Goal: Information Seeking & Learning: Check status

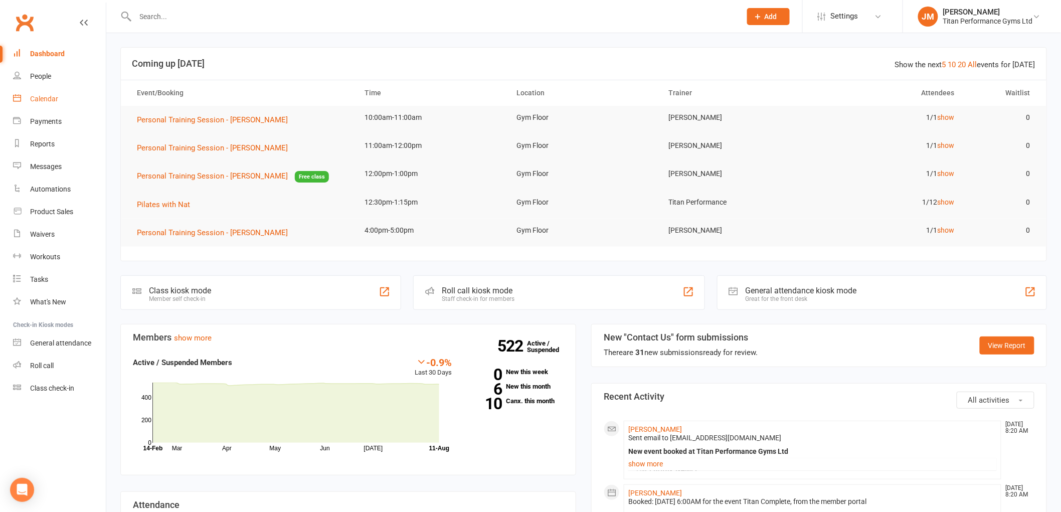
click at [48, 102] on div "Calendar" at bounding box center [44, 99] width 28 height 8
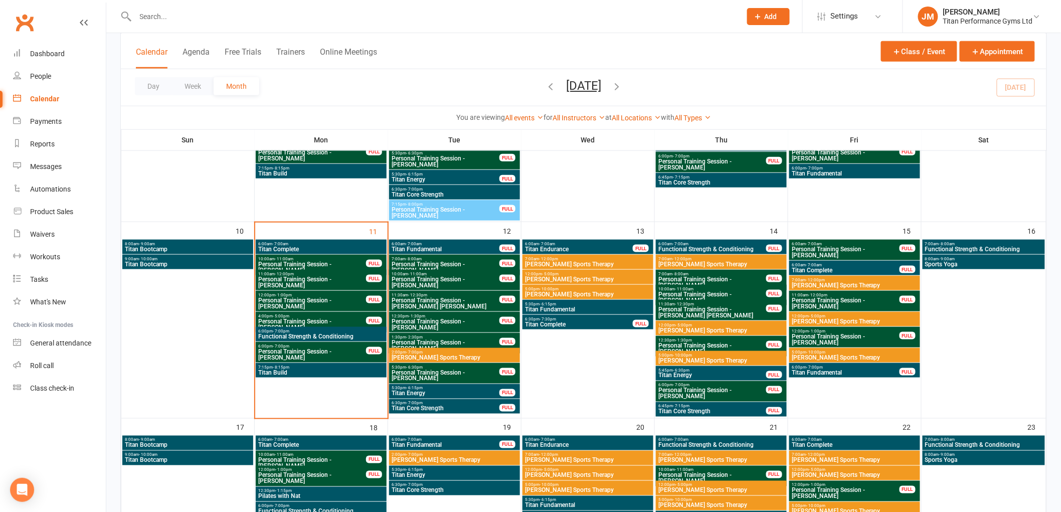
scroll to position [256, 0]
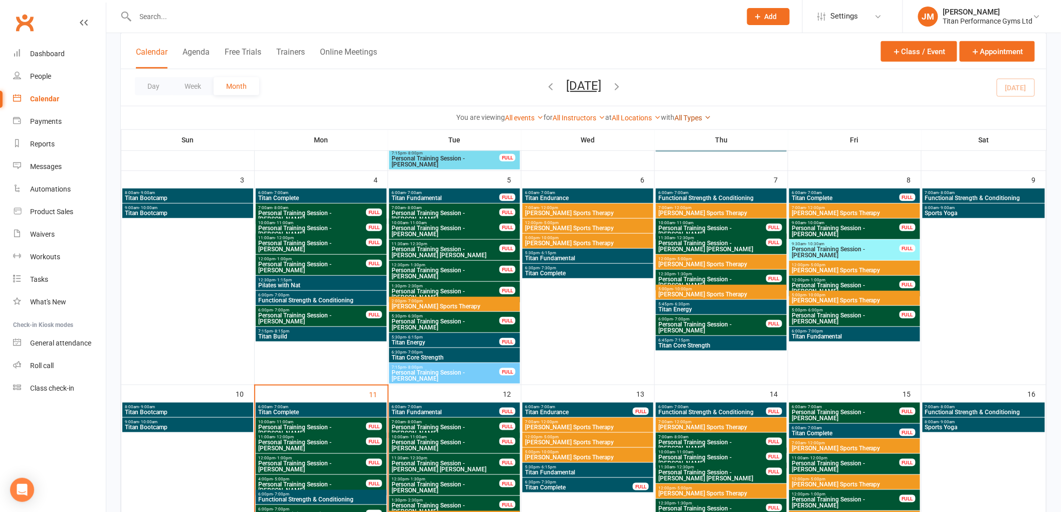
click at [711, 119] on icon at bounding box center [707, 117] width 7 height 7
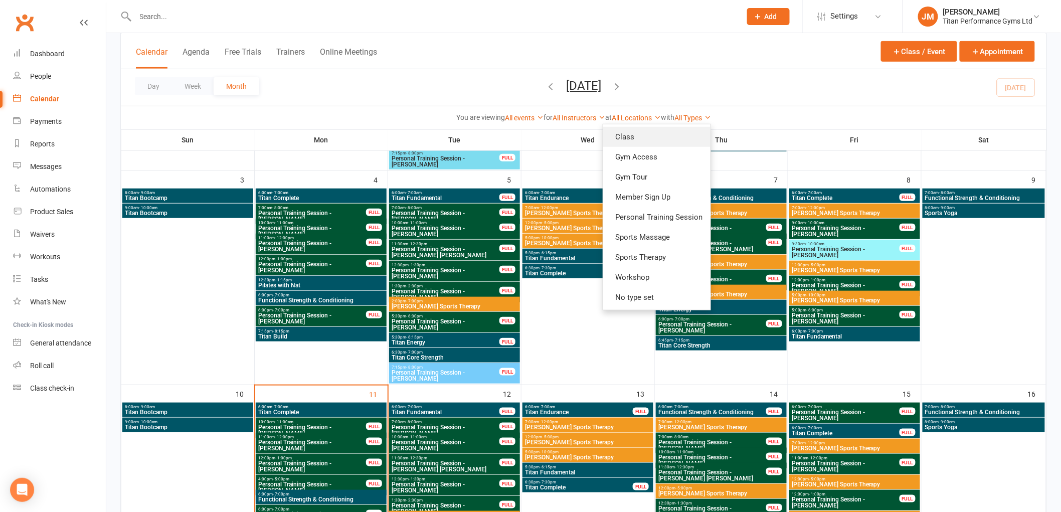
click at [688, 137] on link "Class" at bounding box center [656, 137] width 107 height 20
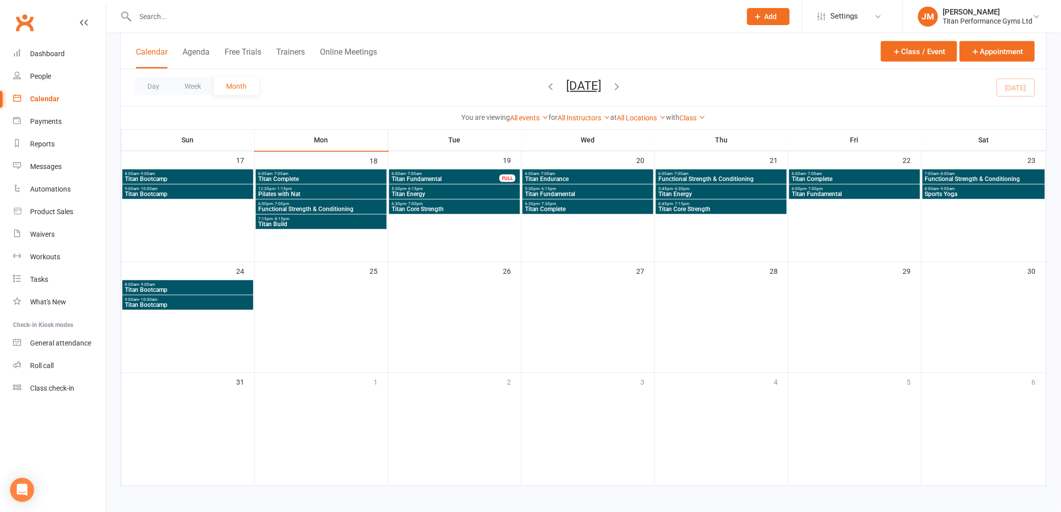
scroll to position [230, 0]
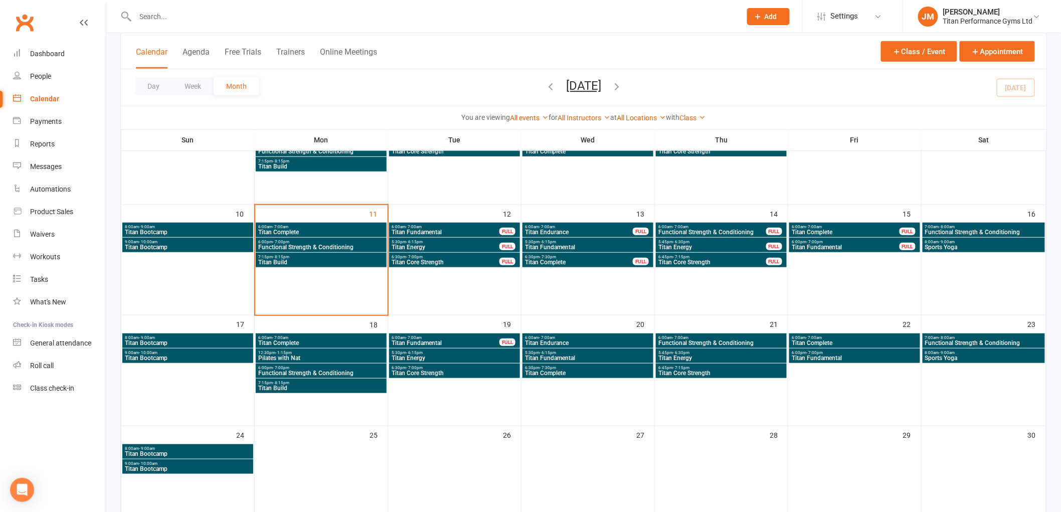
click at [338, 341] on span "Titan Complete" at bounding box center [321, 343] width 127 height 6
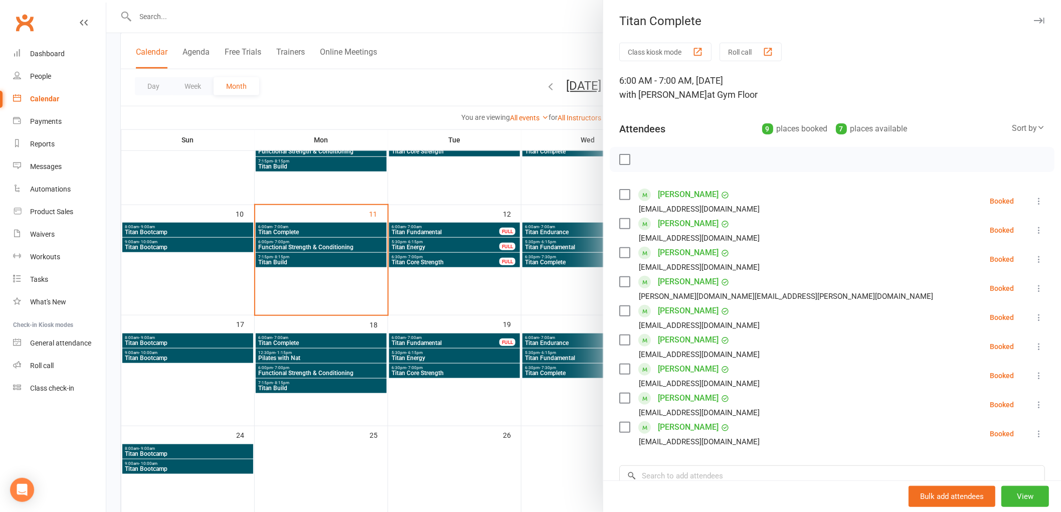
click at [413, 342] on div at bounding box center [583, 256] width 954 height 512
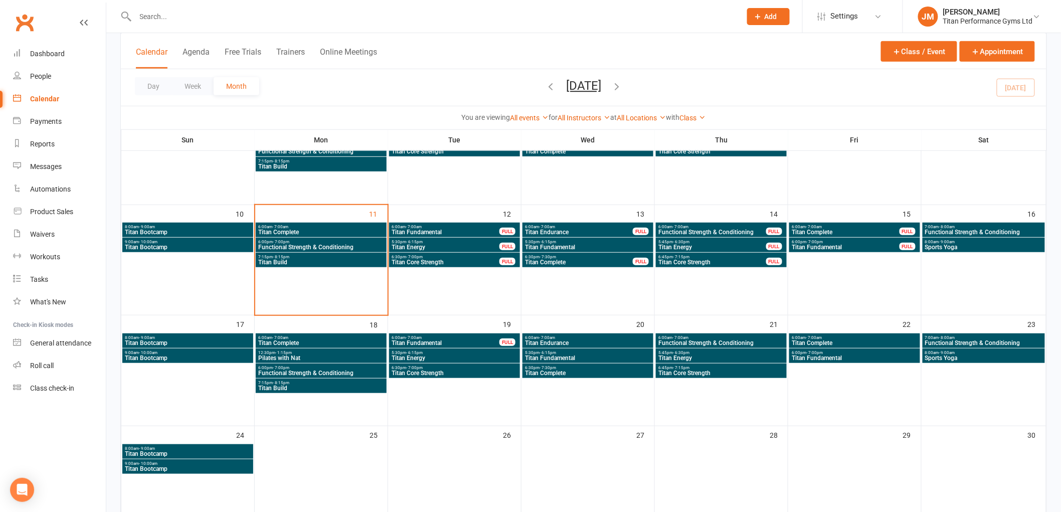
click at [423, 355] on span "Titan Energy" at bounding box center [454, 358] width 127 height 6
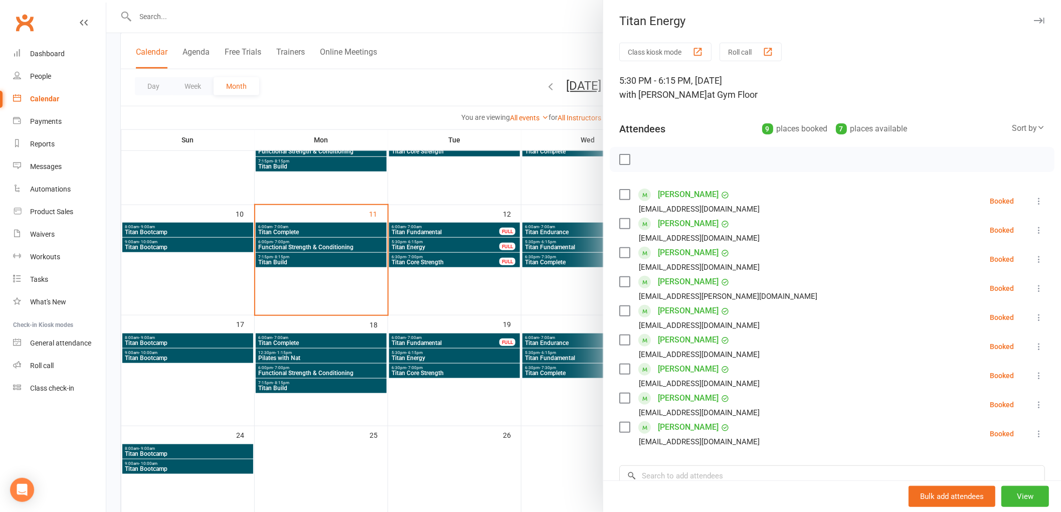
click at [465, 353] on div at bounding box center [583, 256] width 954 height 512
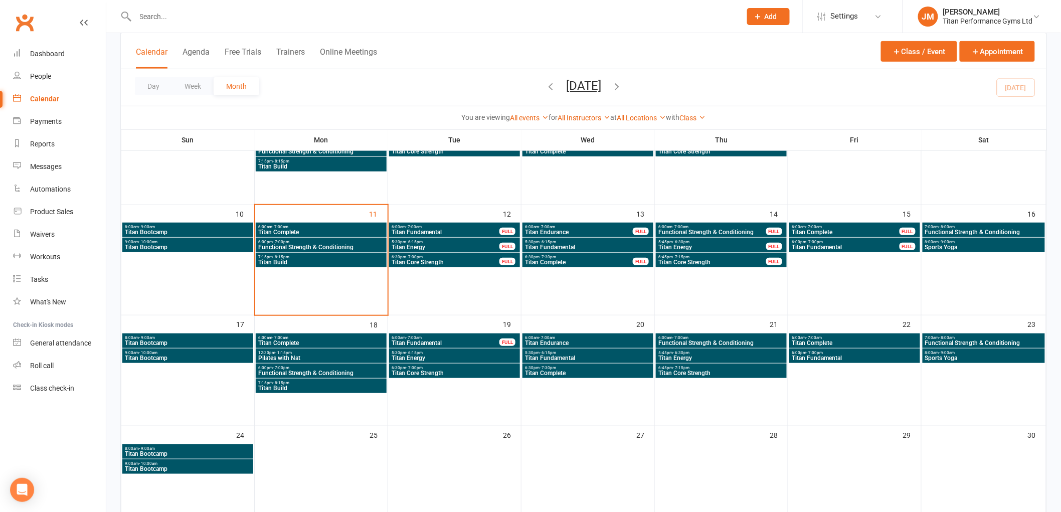
click at [706, 336] on span "6:00am - 7:00am" at bounding box center [721, 337] width 127 height 5
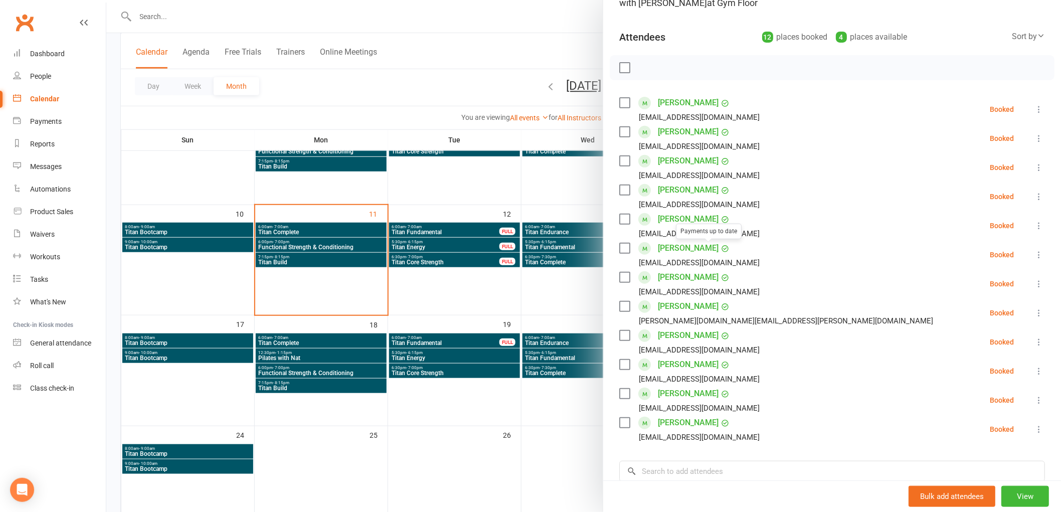
scroll to position [111, 0]
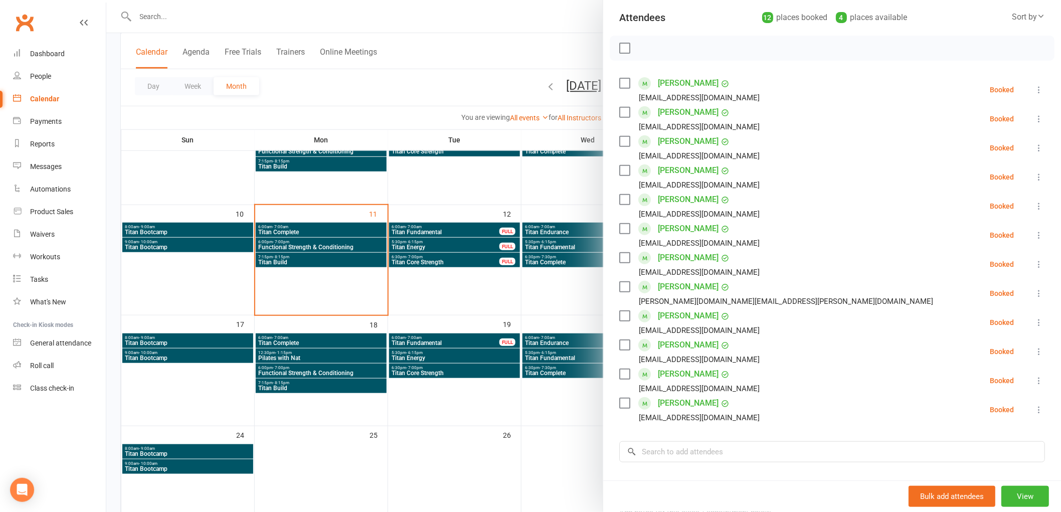
click at [559, 336] on div at bounding box center [583, 256] width 954 height 512
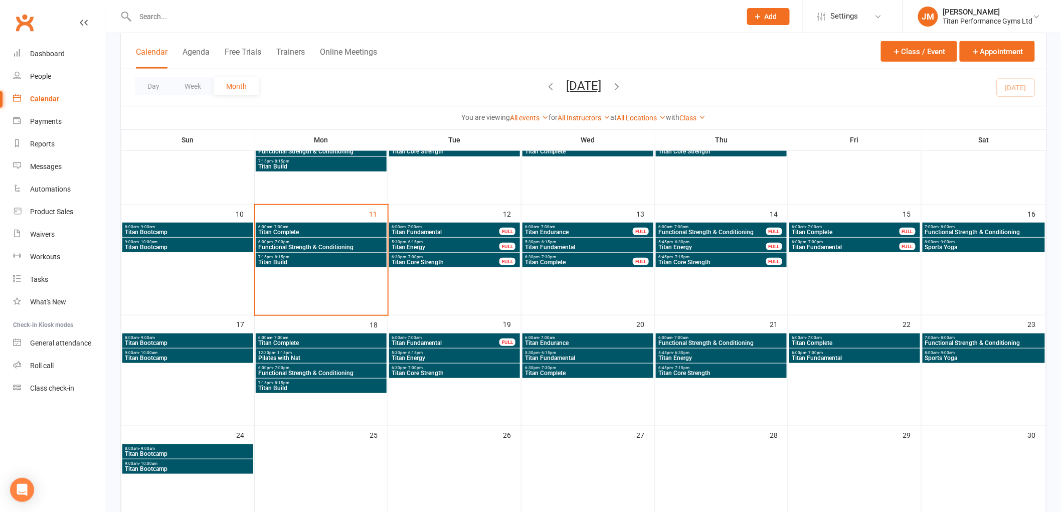
click at [817, 342] on span "Titan Complete" at bounding box center [854, 343] width 127 height 6
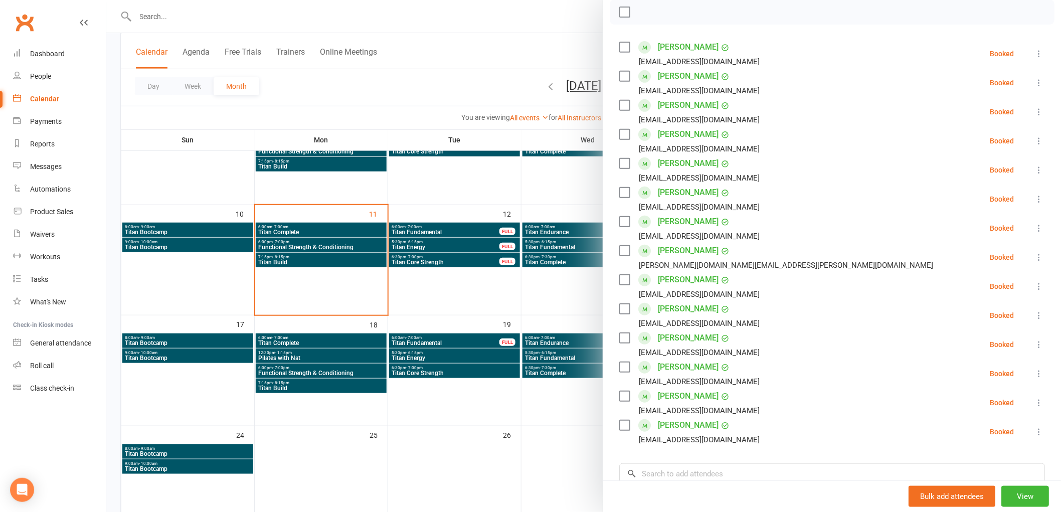
scroll to position [167, 0]
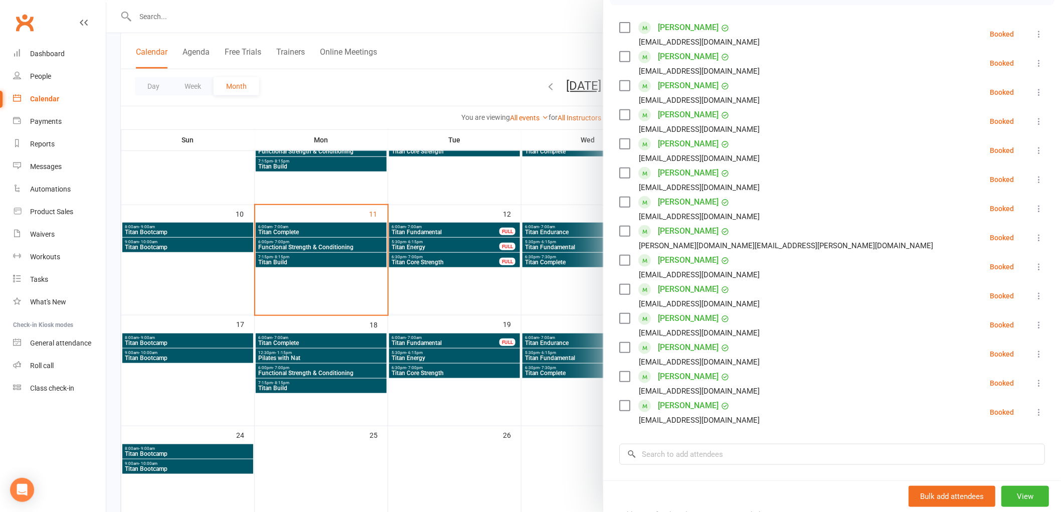
click at [505, 316] on div at bounding box center [583, 256] width 954 height 512
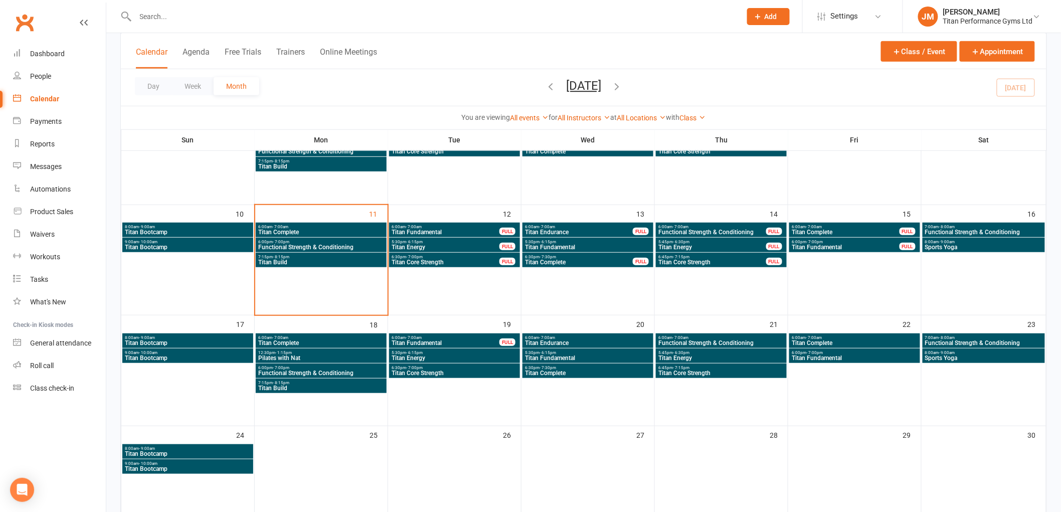
click at [962, 340] on span "Functional Strength & Conditioning" at bounding box center [983, 343] width 118 height 6
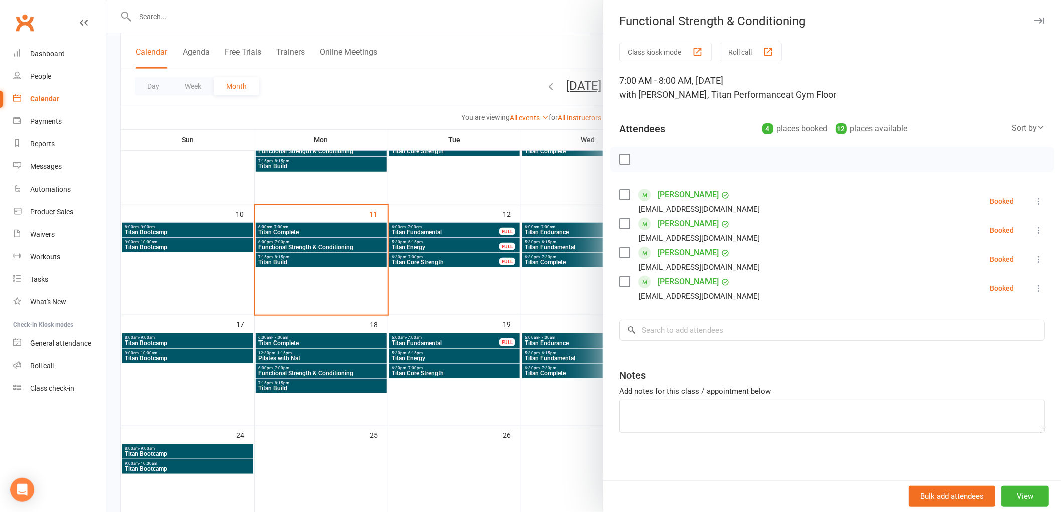
click at [484, 300] on div at bounding box center [583, 256] width 954 height 512
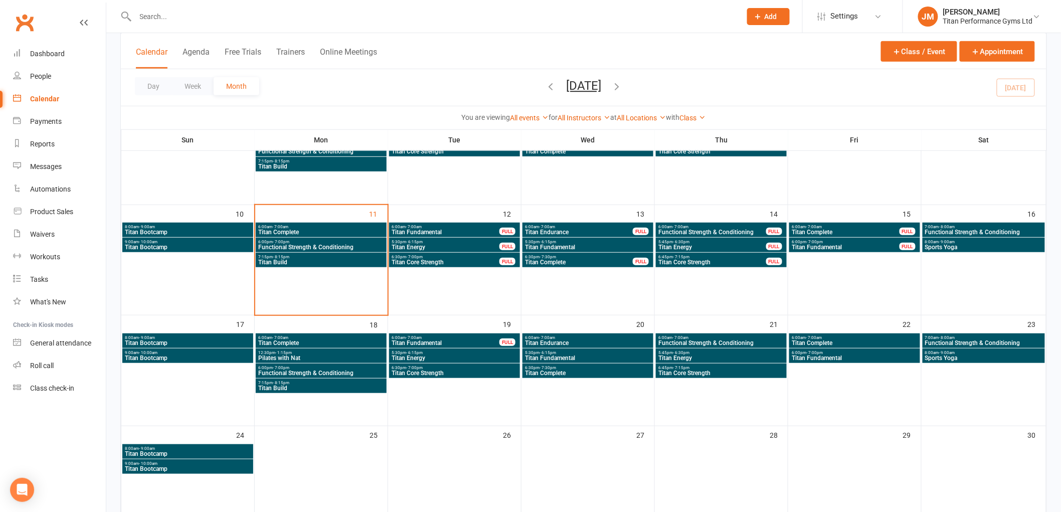
click at [947, 358] on span "Sports Yoga" at bounding box center [983, 358] width 118 height 6
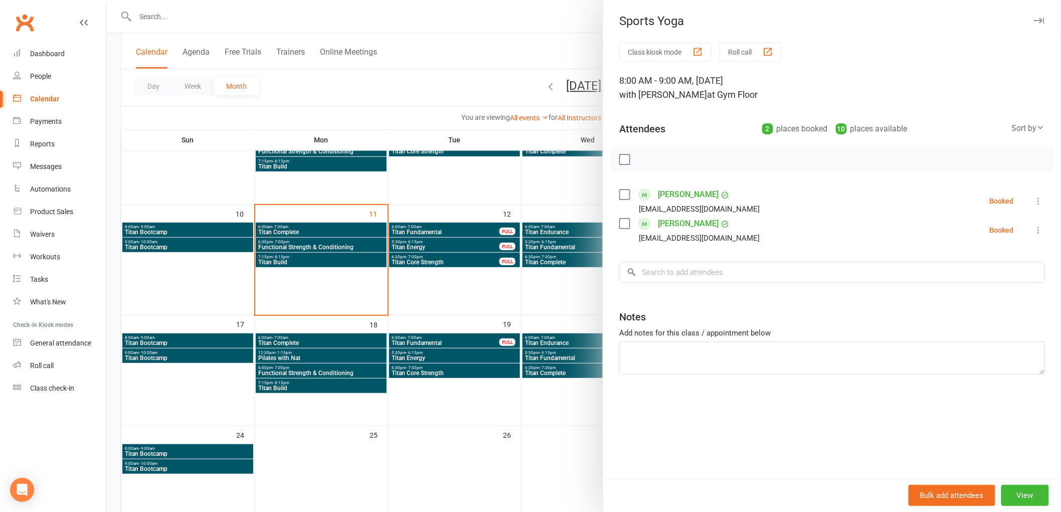
drag, startPoint x: 512, startPoint y: 329, endPoint x: 540, endPoint y: 323, distance: 29.1
click at [510, 329] on div at bounding box center [583, 256] width 954 height 512
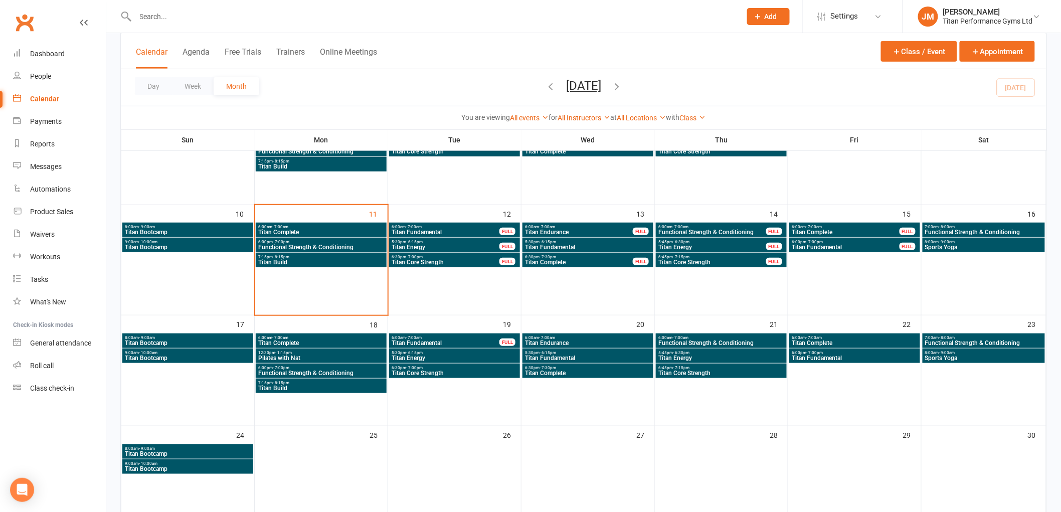
click at [321, 380] on span "7:15pm - 8:15pm" at bounding box center [321, 382] width 127 height 5
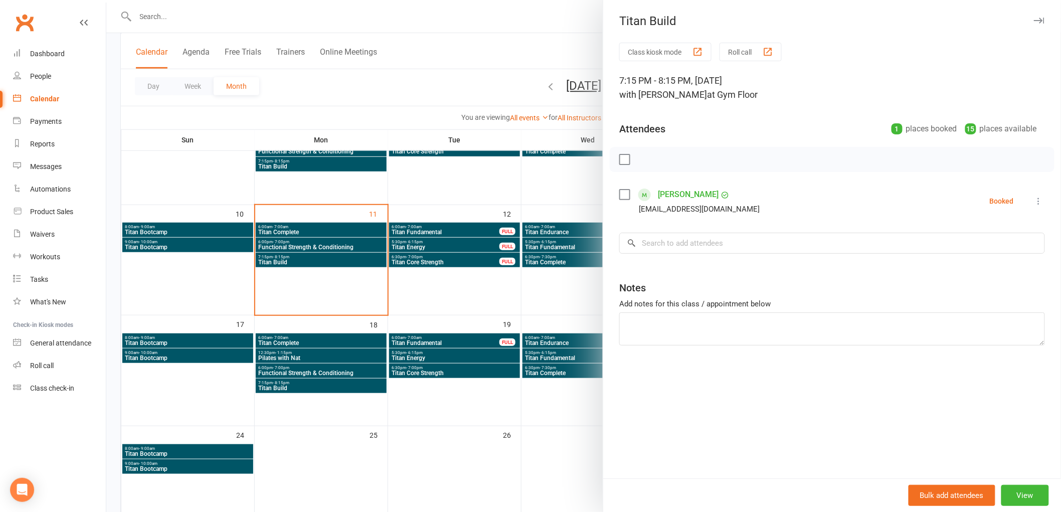
click at [322, 375] on div at bounding box center [583, 256] width 954 height 512
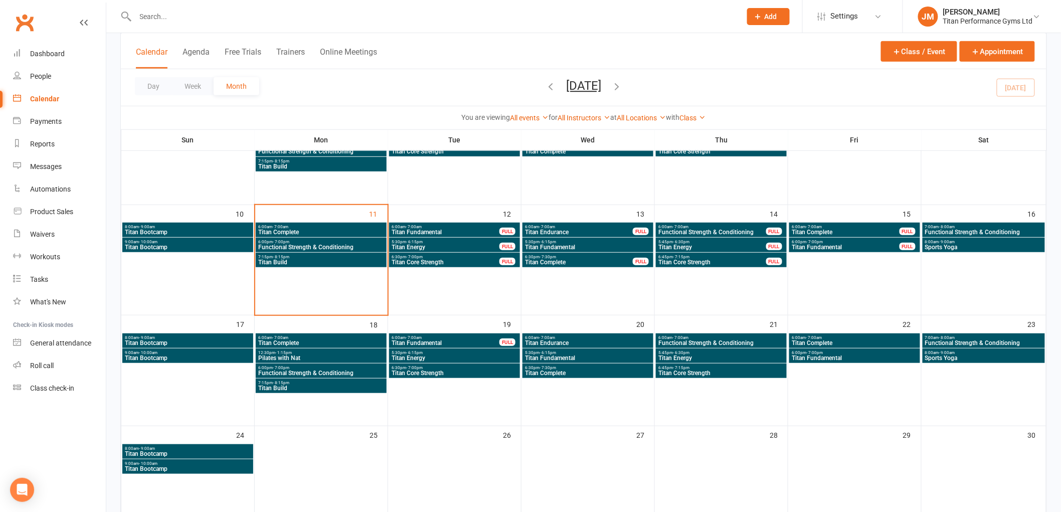
click at [351, 364] on div "6:00pm - 7:00pm Functional Strength & Conditioning" at bounding box center [321, 370] width 131 height 15
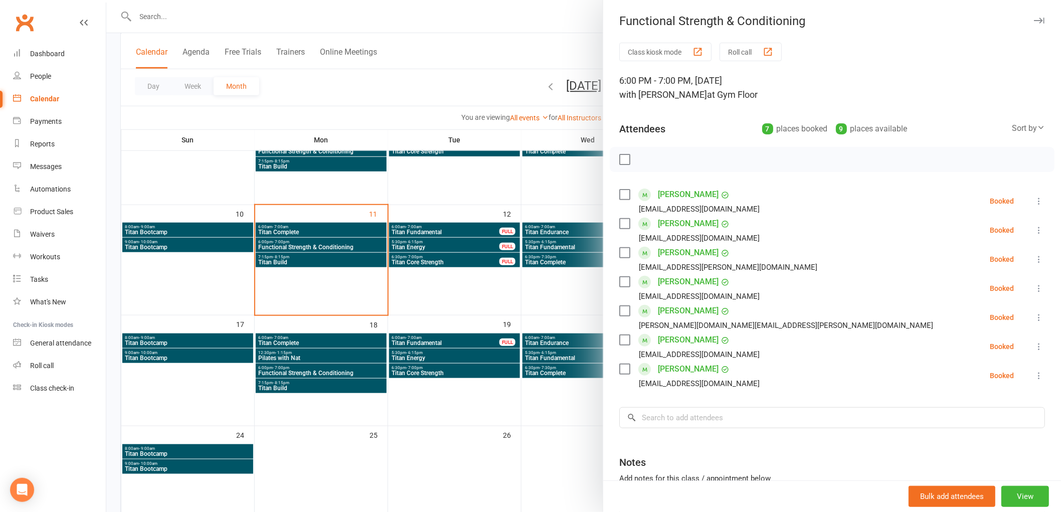
click at [400, 357] on div at bounding box center [583, 256] width 954 height 512
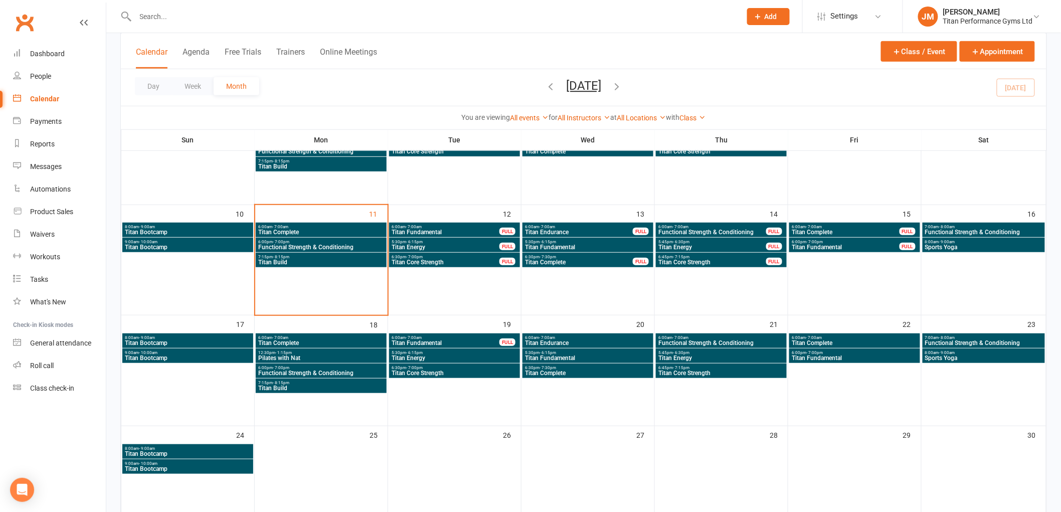
click at [566, 371] on span "Titan Complete" at bounding box center [587, 373] width 127 height 6
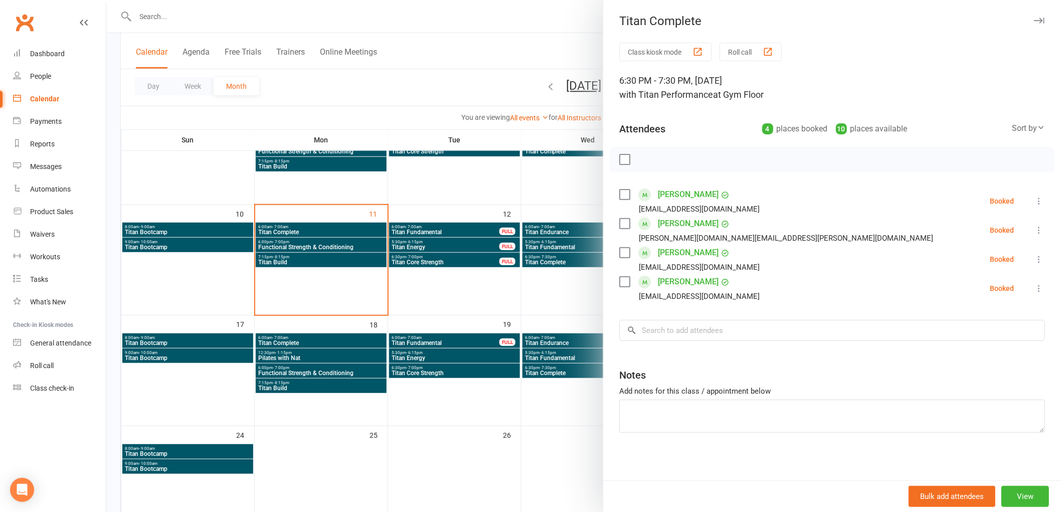
click at [564, 370] on div at bounding box center [583, 256] width 954 height 512
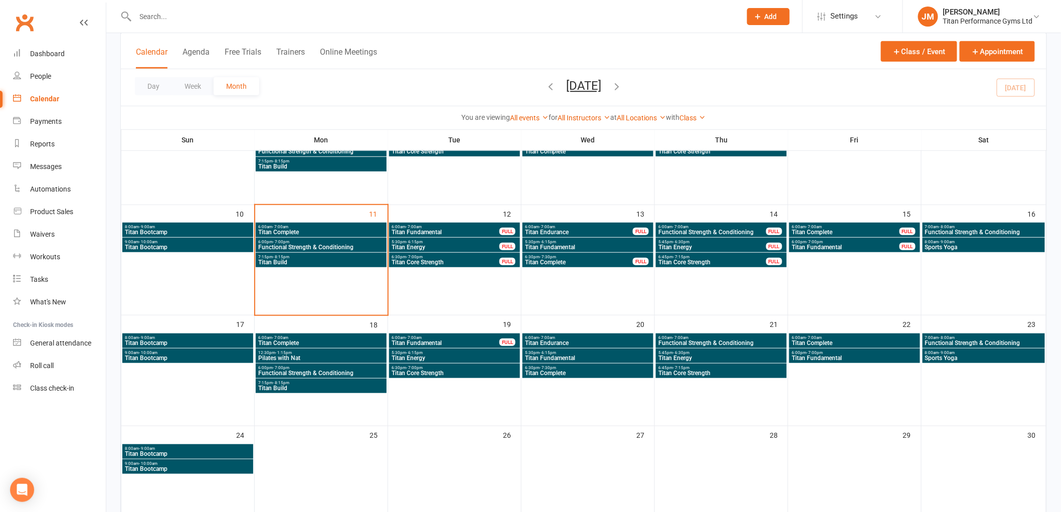
click at [570, 351] on span "5:30pm - 6:15pm" at bounding box center [587, 352] width 127 height 5
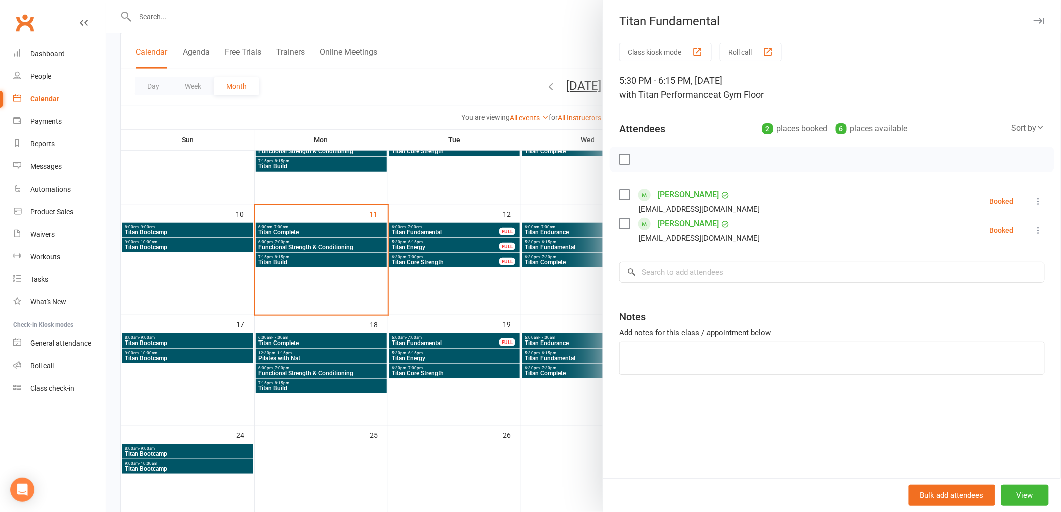
click at [570, 351] on div at bounding box center [583, 256] width 954 height 512
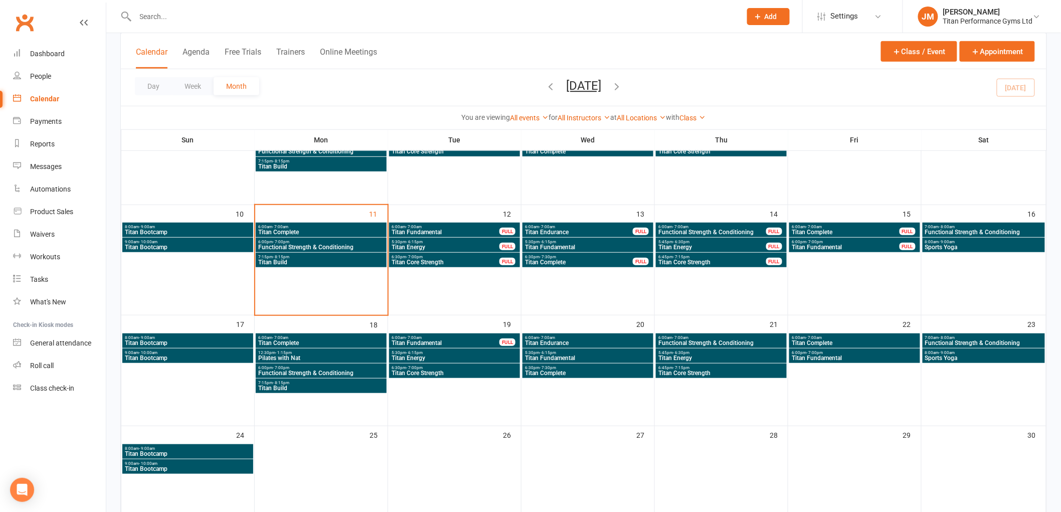
click at [726, 347] on div "6:00am - 7:00am Functional Strength & Conditioning" at bounding box center [721, 340] width 131 height 15
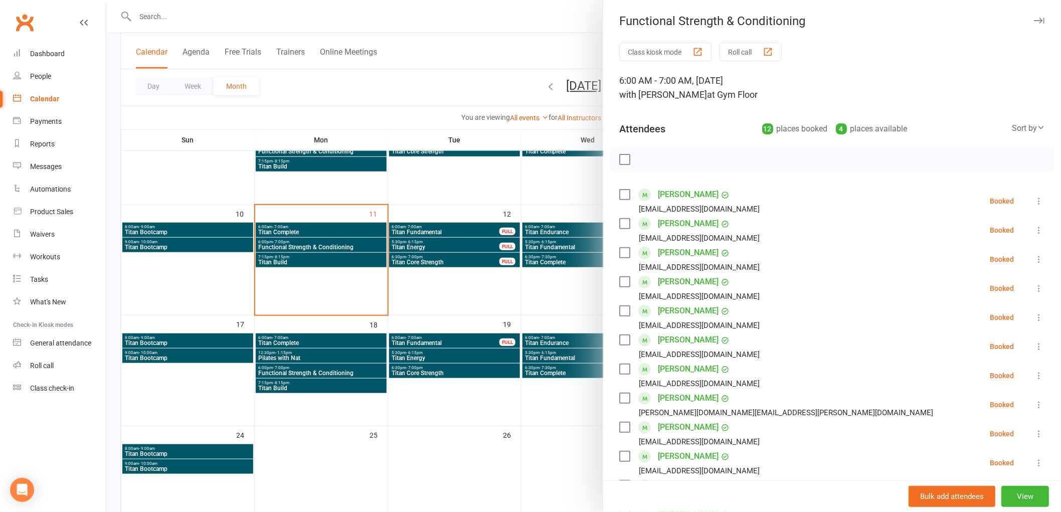
drag, startPoint x: 445, startPoint y: 350, endPoint x: 456, endPoint y: 352, distance: 11.8
click at [445, 351] on div at bounding box center [583, 256] width 954 height 512
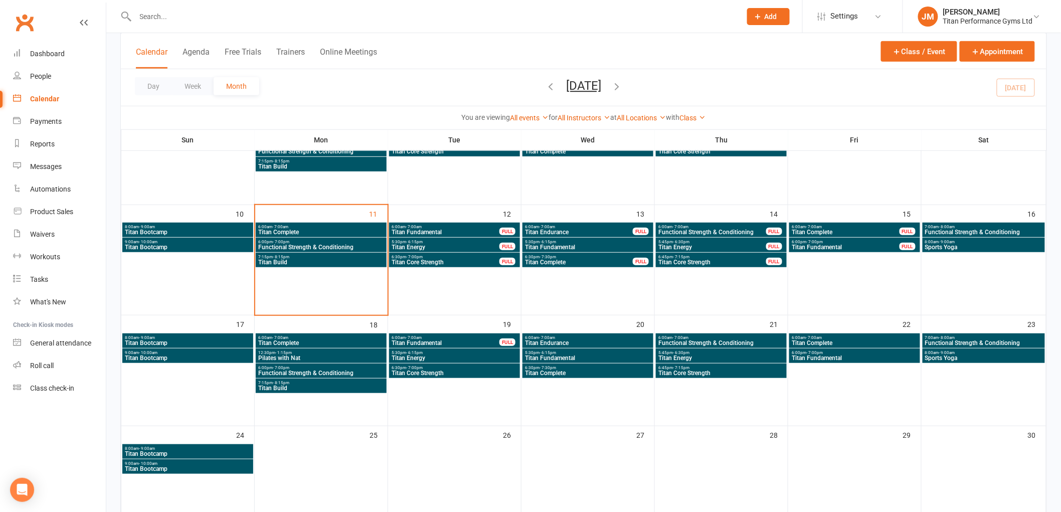
click at [713, 355] on span "Titan Energy" at bounding box center [721, 358] width 127 height 6
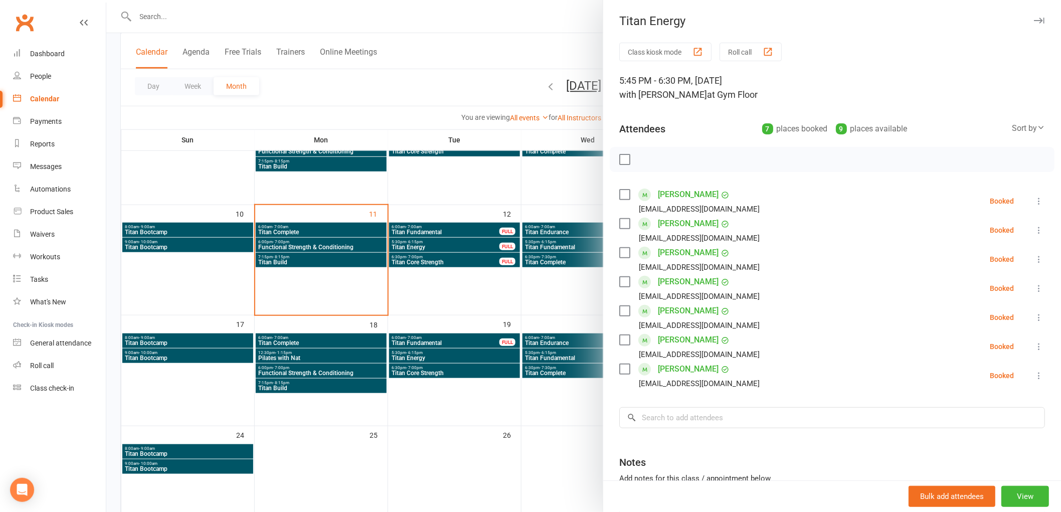
click at [479, 341] on div at bounding box center [583, 256] width 954 height 512
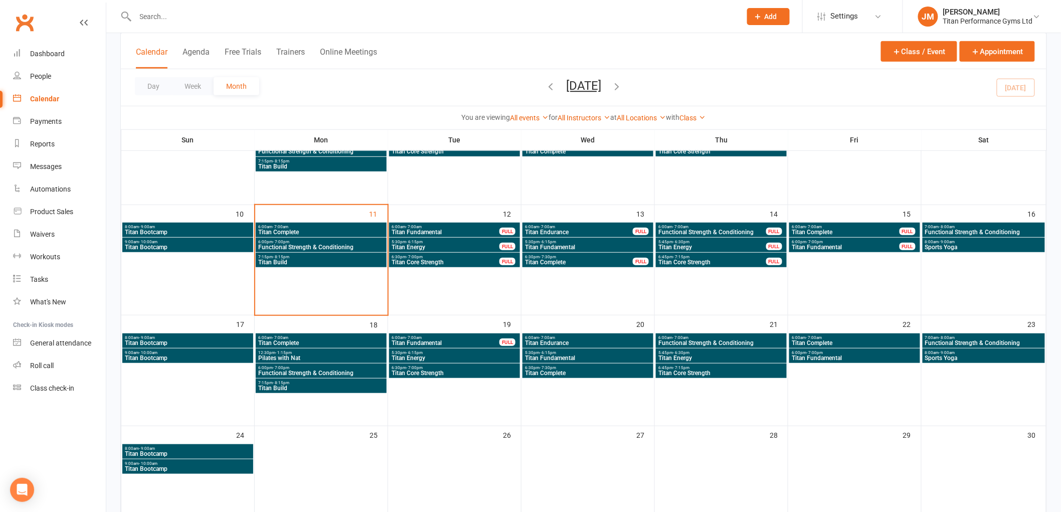
click at [676, 367] on span "- 7:15pm" at bounding box center [681, 367] width 17 height 5
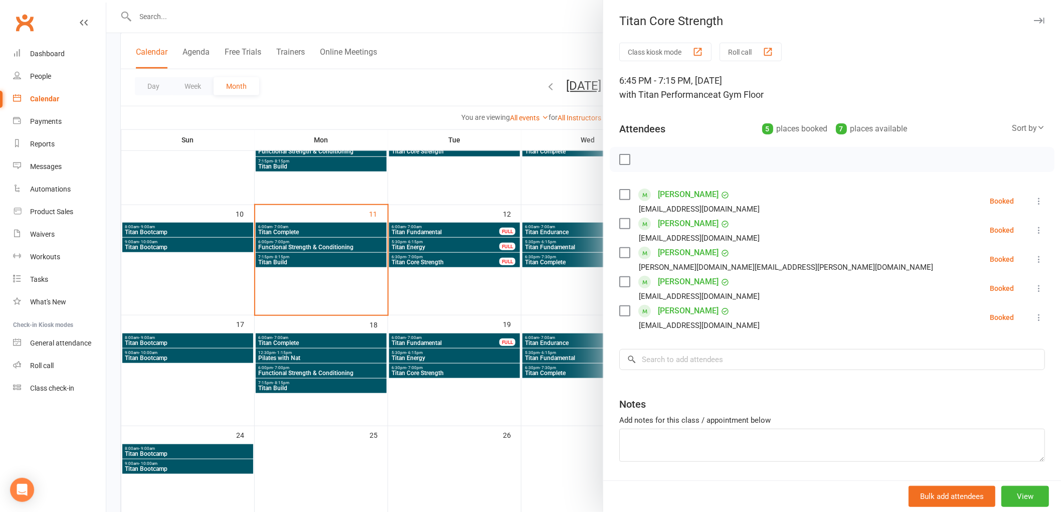
click at [368, 366] on div at bounding box center [583, 256] width 954 height 512
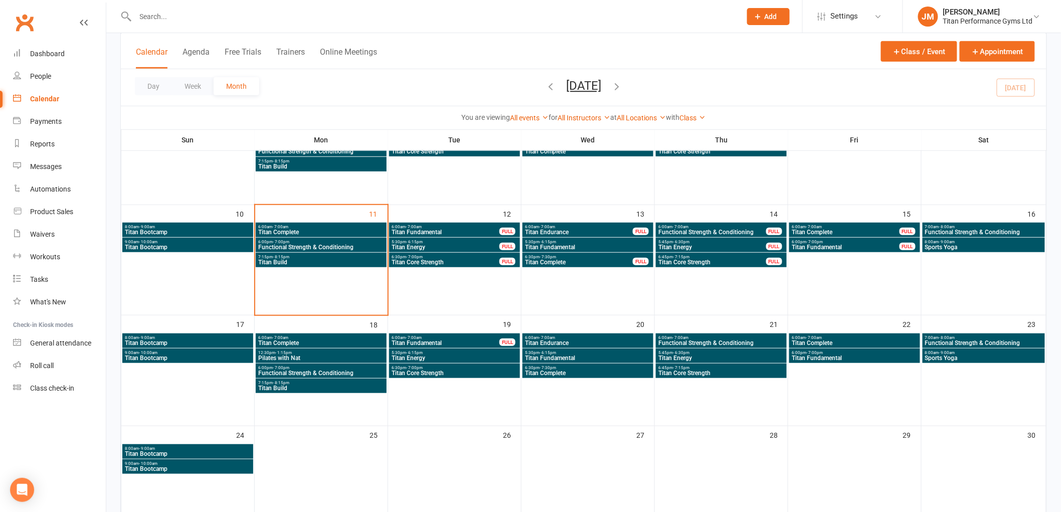
click at [451, 368] on span "6:30pm - 7:00pm" at bounding box center [454, 367] width 127 height 5
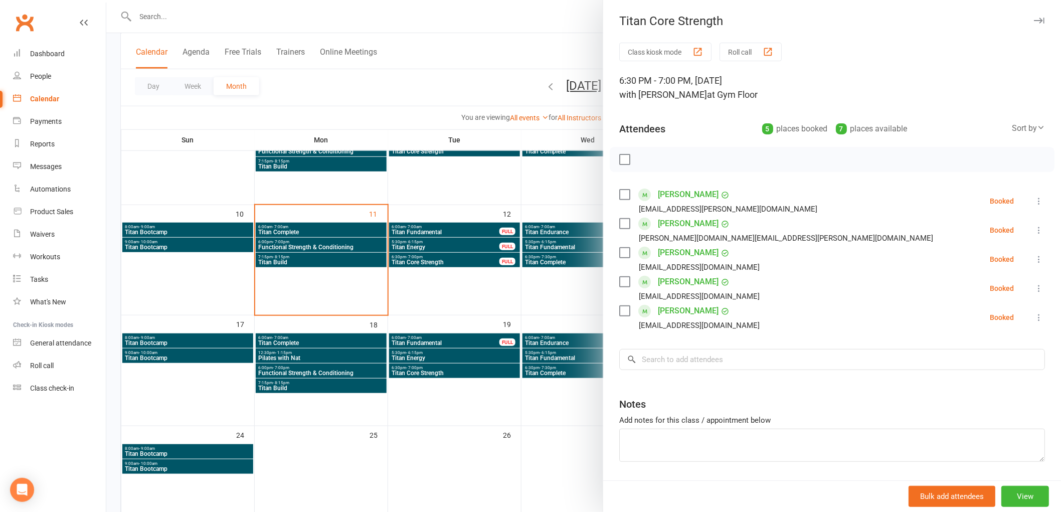
click at [451, 368] on div at bounding box center [583, 256] width 954 height 512
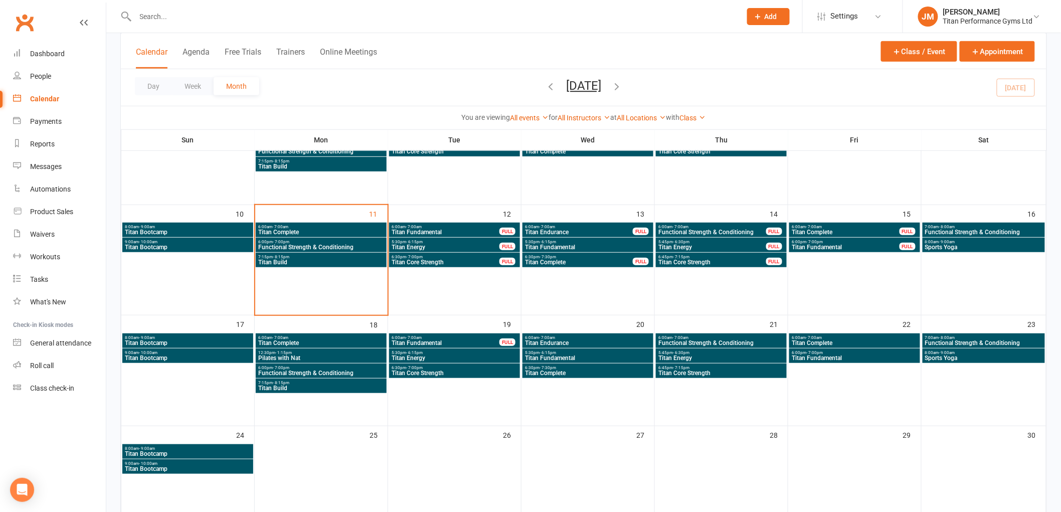
click at [326, 341] on span "Titan Complete" at bounding box center [321, 343] width 127 height 6
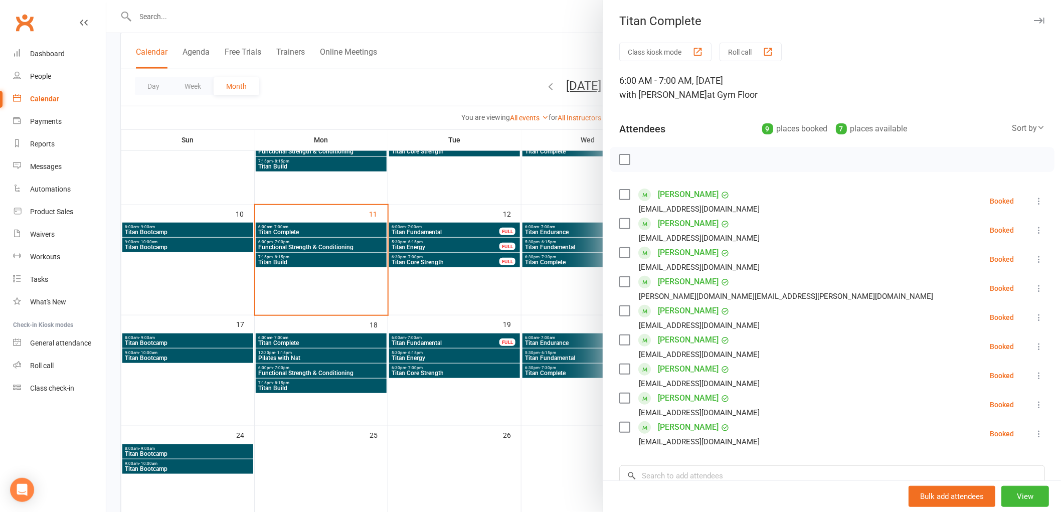
click at [313, 356] on div at bounding box center [583, 256] width 954 height 512
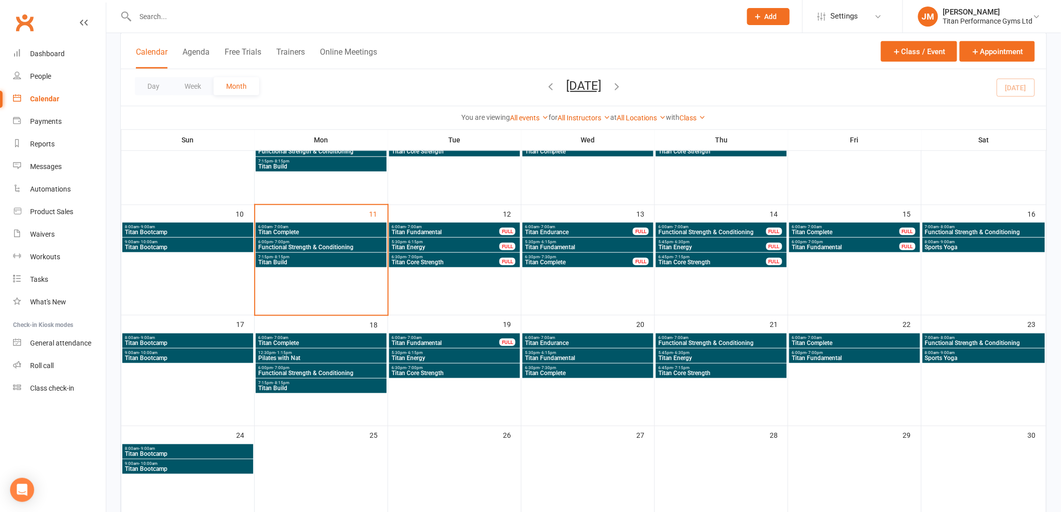
click at [313, 356] on span "Pilates with Nat" at bounding box center [321, 358] width 127 height 6
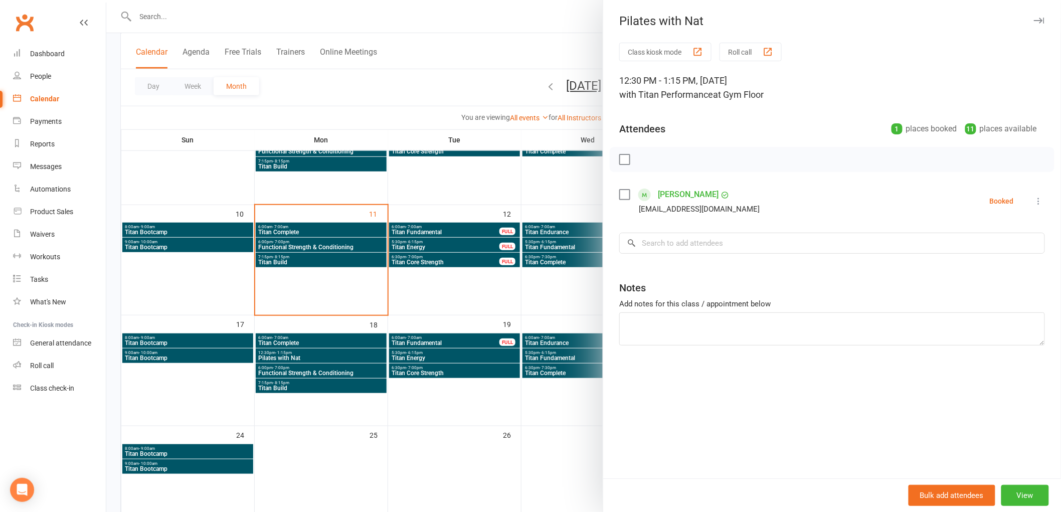
click at [313, 356] on div at bounding box center [583, 256] width 954 height 512
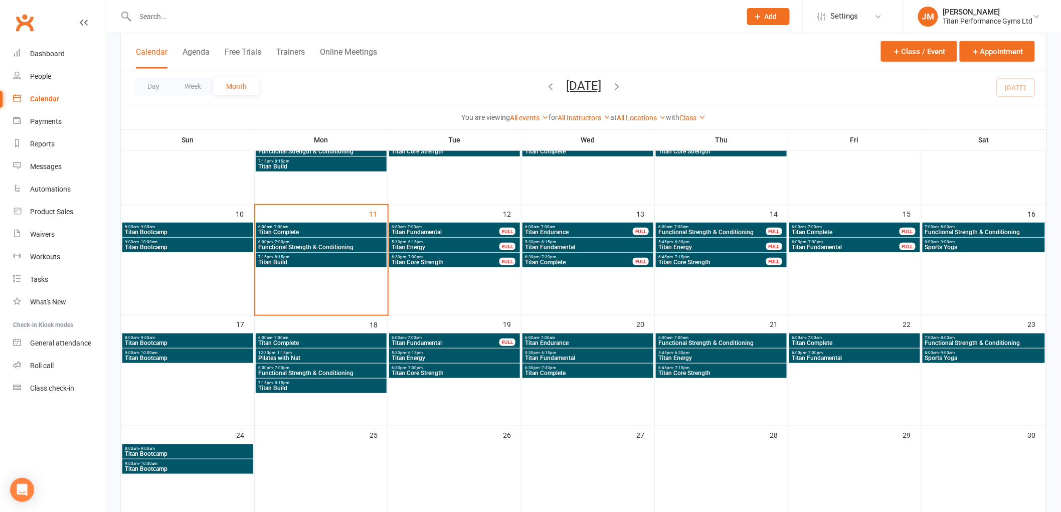
click at [330, 341] on span "Titan Complete" at bounding box center [321, 343] width 127 height 6
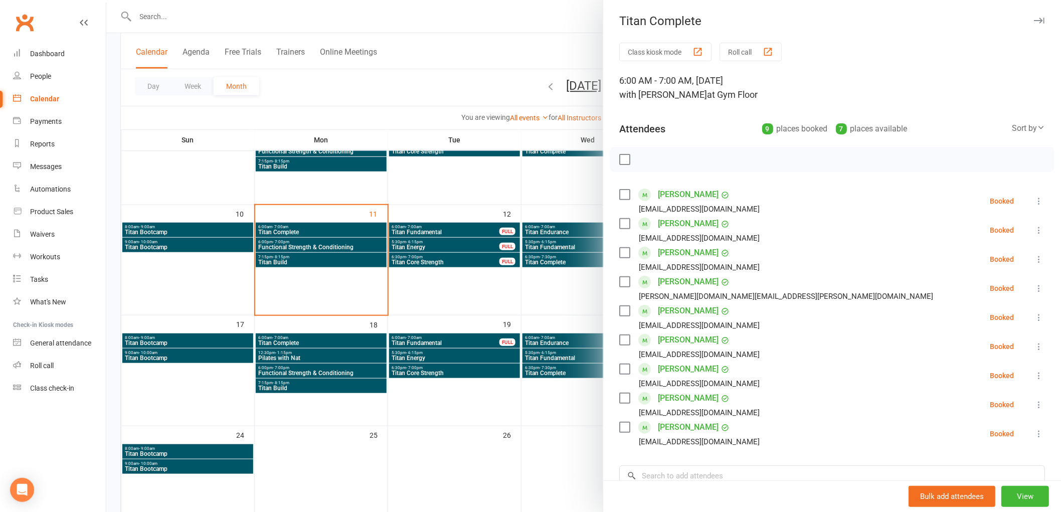
click at [184, 24] on div at bounding box center [583, 256] width 954 height 512
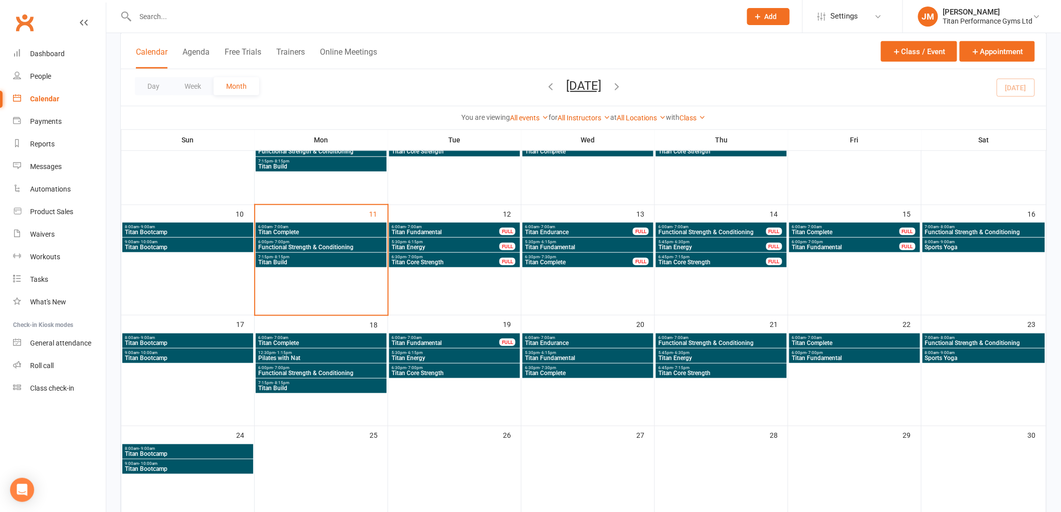
click at [184, 16] on input "text" at bounding box center [432, 17] width 601 height 14
click at [319, 357] on span "Pilates with Nat" at bounding box center [321, 358] width 127 height 6
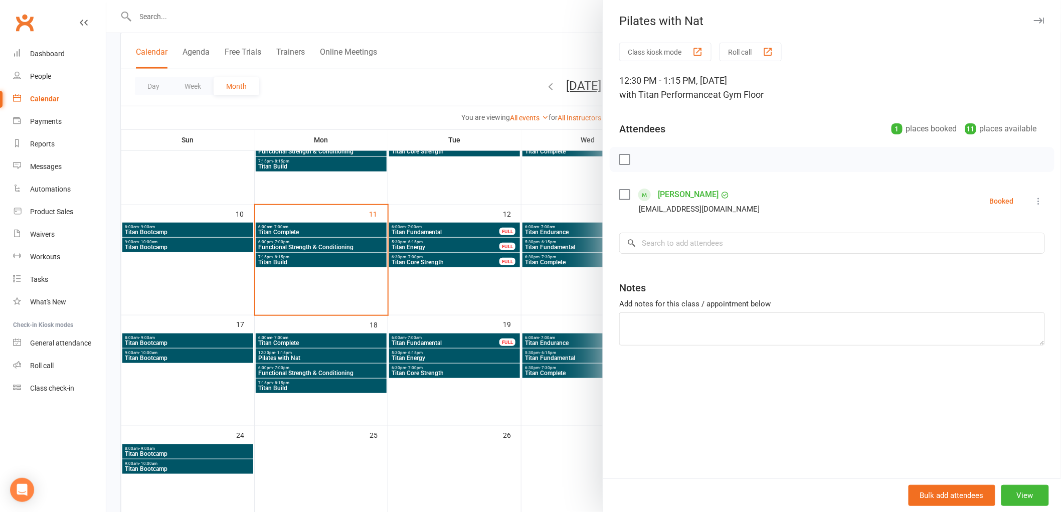
click at [685, 194] on link "[PERSON_NAME]" at bounding box center [688, 194] width 61 height 16
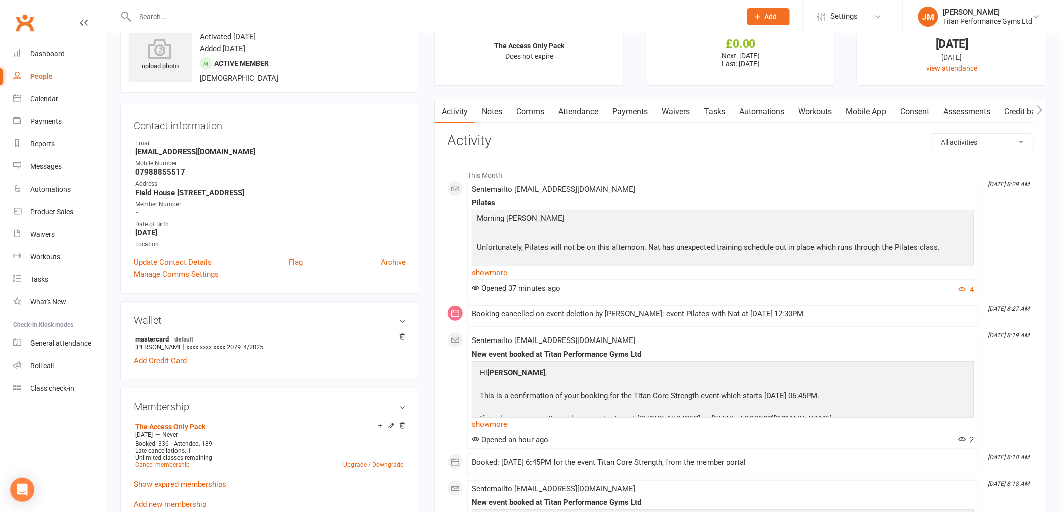
scroll to position [56, 0]
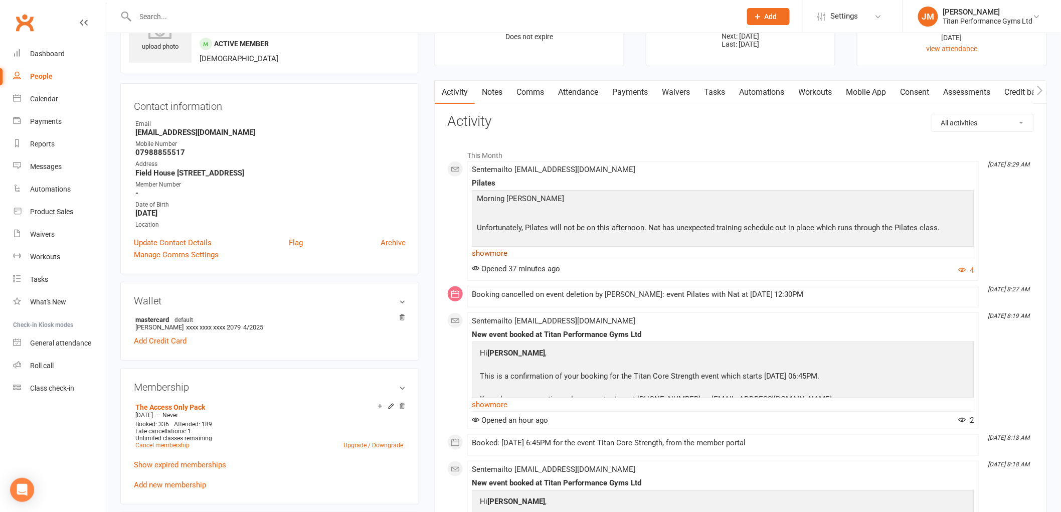
click at [502, 253] on link "show more" at bounding box center [723, 253] width 502 height 14
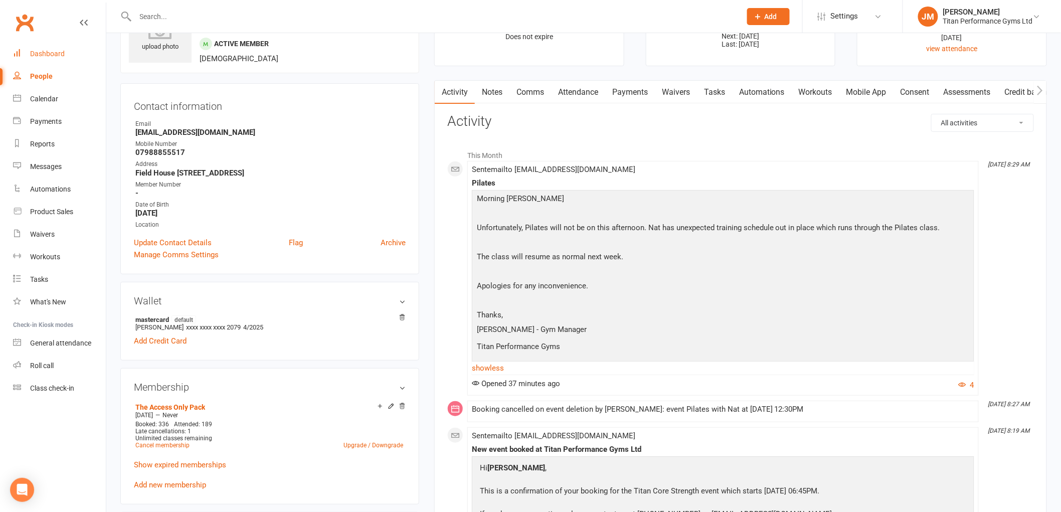
click at [72, 54] on link "Dashboard" at bounding box center [59, 54] width 93 height 23
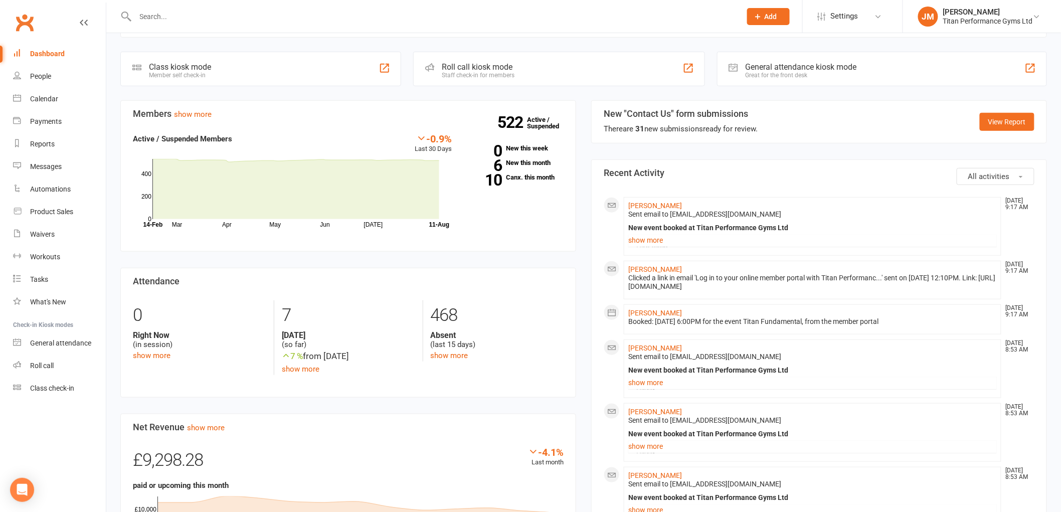
scroll to position [111, 0]
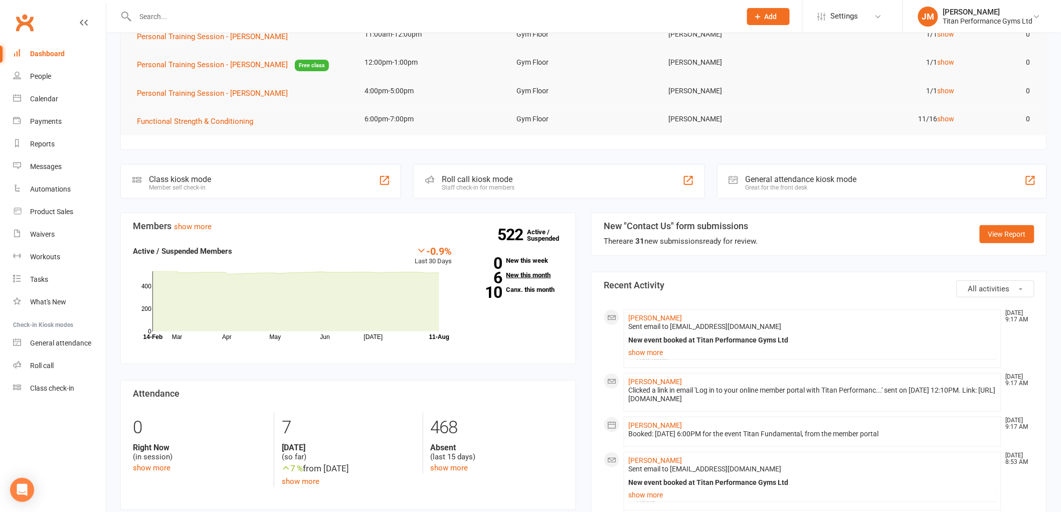
click at [533, 272] on link "6 New this month" at bounding box center [515, 275] width 96 height 7
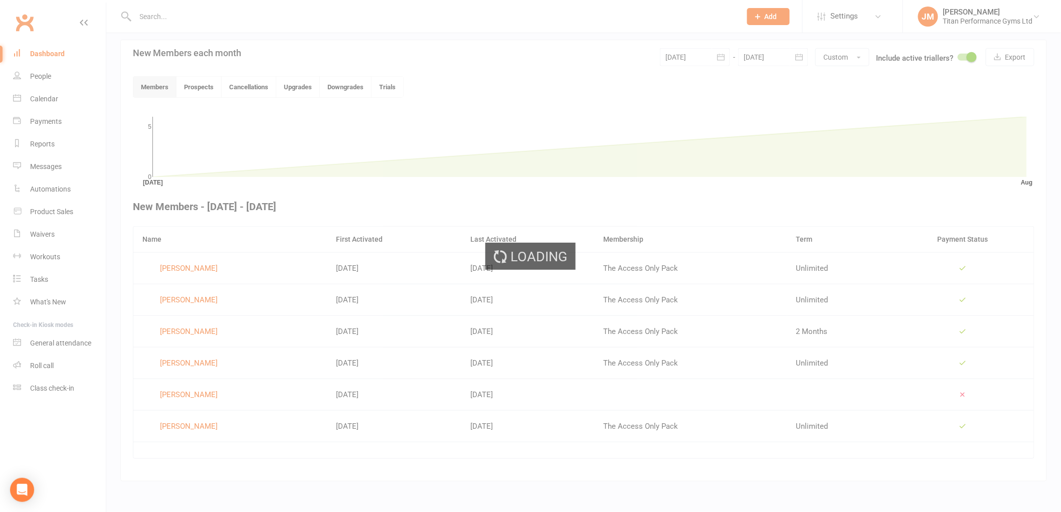
scroll to position [226, 0]
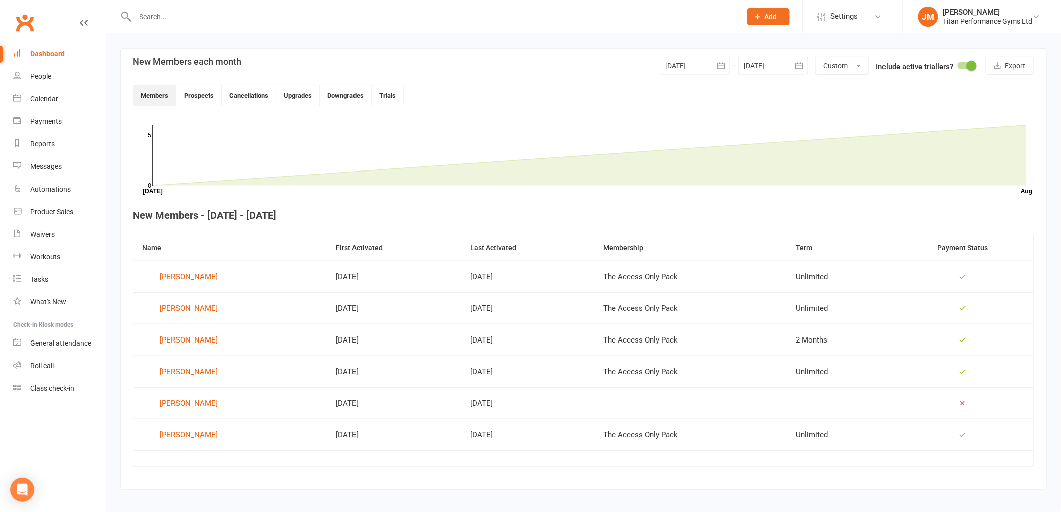
click at [33, 58] on link "Dashboard" at bounding box center [59, 54] width 93 height 23
